Goal: Task Accomplishment & Management: Manage account settings

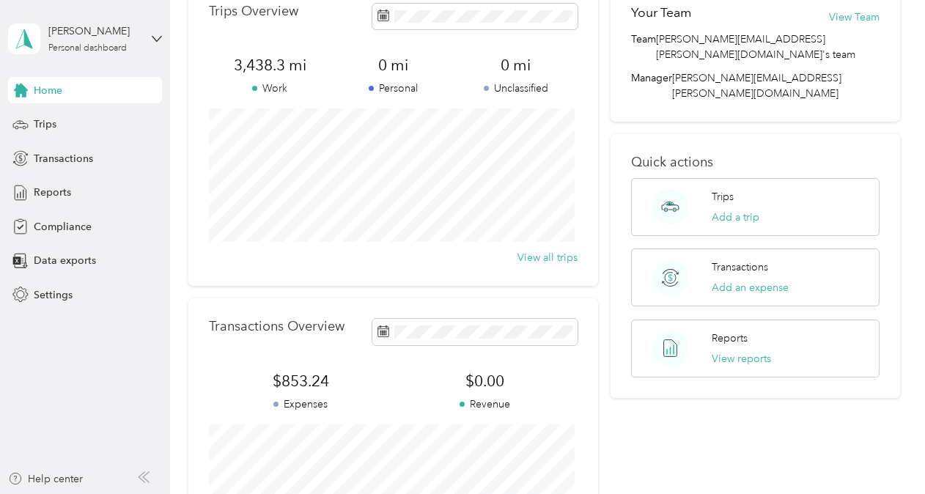
scroll to position [147, 0]
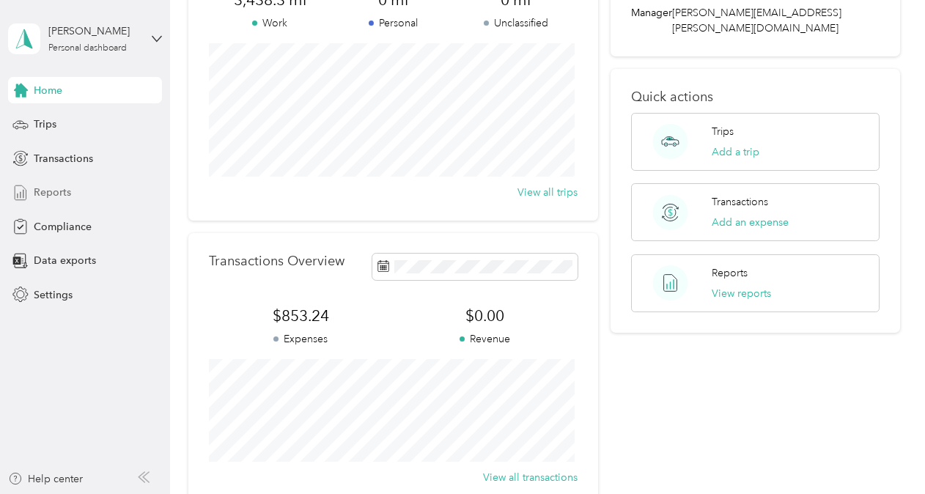
click at [34, 193] on span "Reports" at bounding box center [52, 192] width 37 height 15
